Goal: Information Seeking & Learning: Learn about a topic

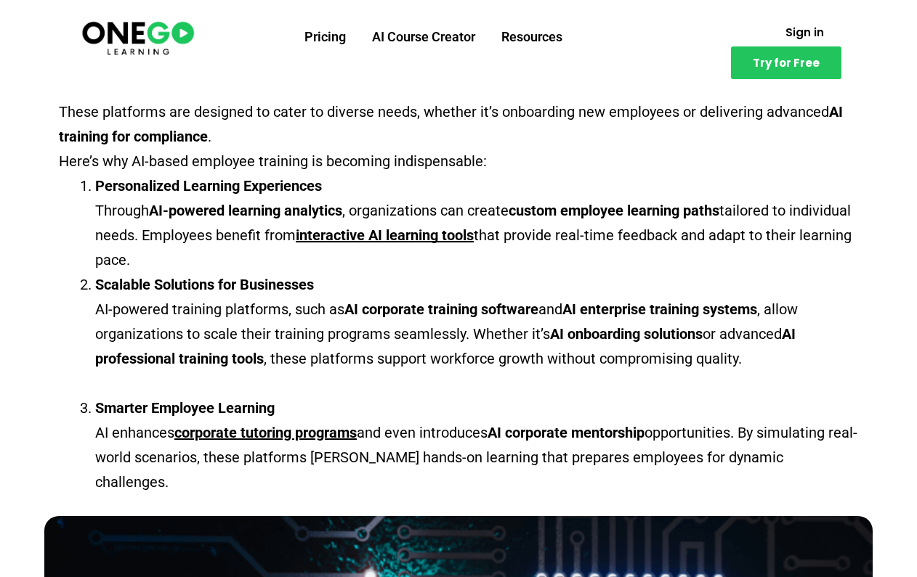
scroll to position [524, 0]
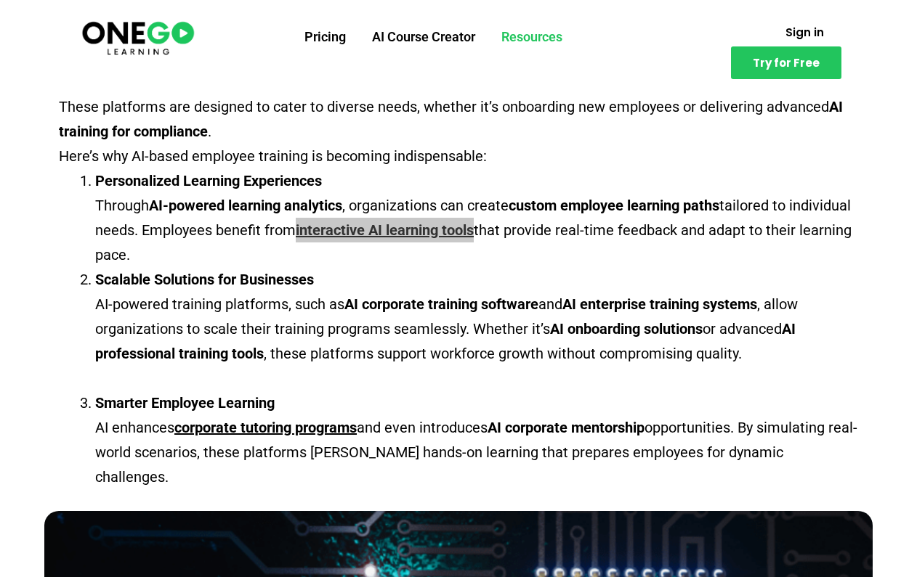
drag, startPoint x: 439, startPoint y: 231, endPoint x: 527, endPoint y: 25, distance: 223.5
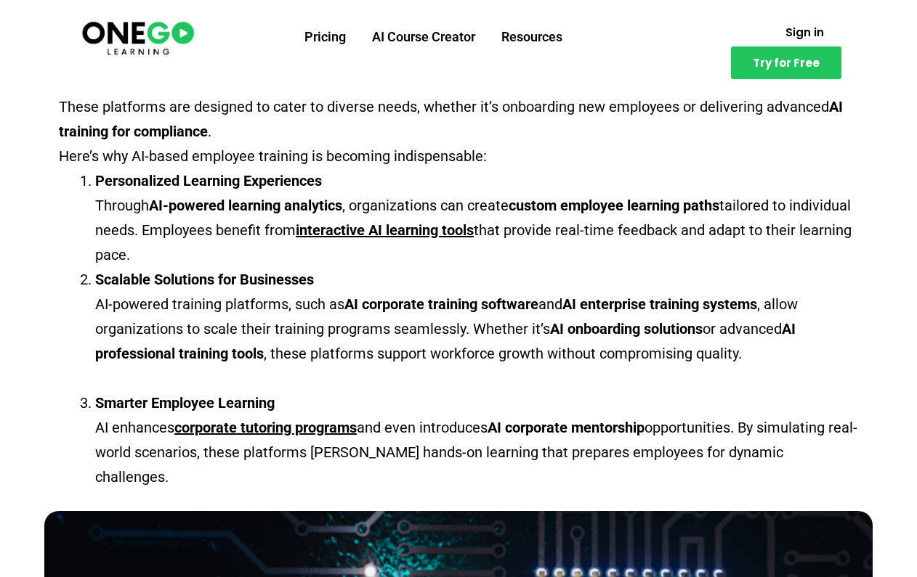
click at [591, 283] on li "Scalable Solutions for Businesses AI-powered training platforms, such as AI cor…" at bounding box center [476, 328] width 763 height 123
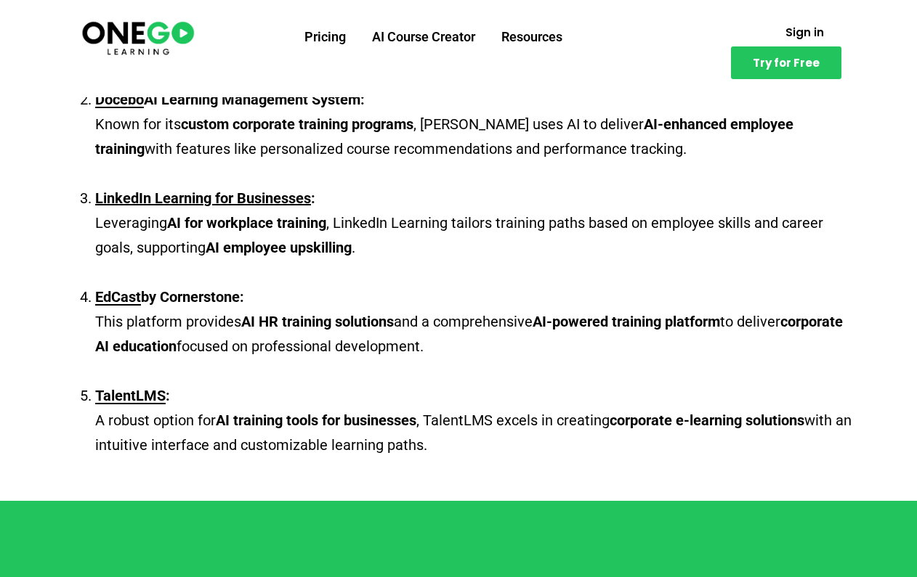
scroll to position [1986, 0]
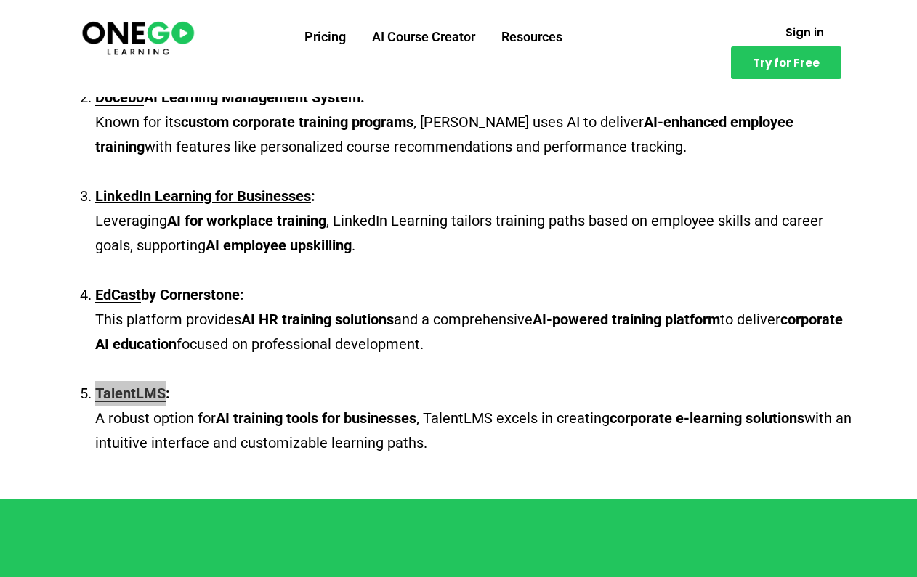
drag, startPoint x: 146, startPoint y: 371, endPoint x: 510, endPoint y: 61, distance: 478.1
click at [0, 0] on body "Try for Free Pricing AI Course Creator Resources Sign in Try for Free Skip to c…" at bounding box center [458, 513] width 917 height 4999
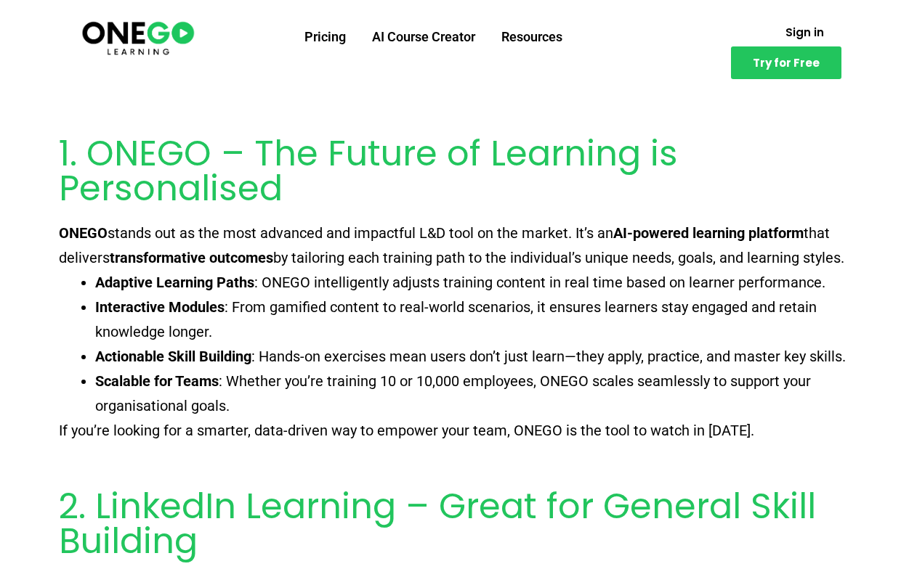
scroll to position [573, 0]
